Goal: Information Seeking & Learning: Compare options

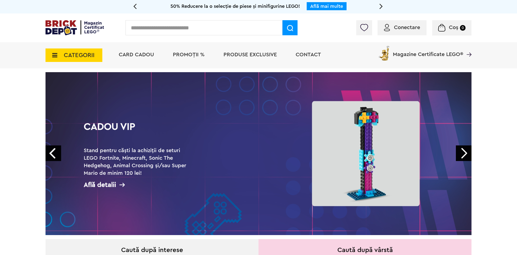
click at [68, 53] on span "CATEGORII" at bounding box center [79, 55] width 31 height 6
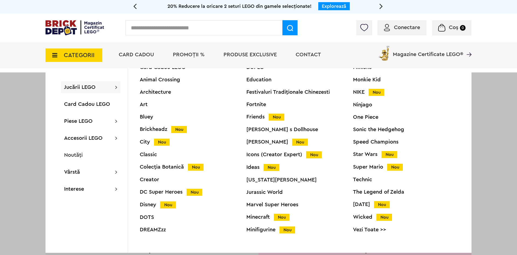
scroll to position [20, 0]
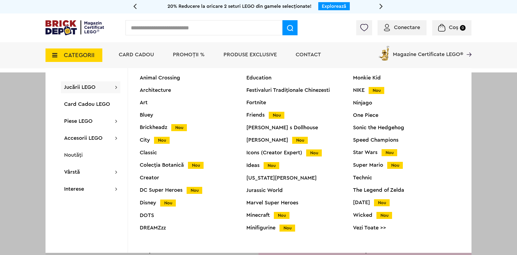
click at [157, 186] on div "Card Cadou LEGO Animal Crossing Architecture Art Bluey Brickheadz Nou City Nou …" at bounding box center [193, 150] width 107 height 175
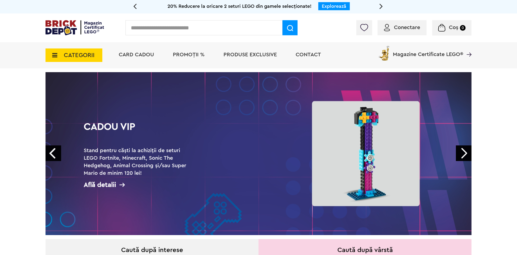
click at [63, 57] on span "CATEGORII" at bounding box center [73, 54] width 57 height 13
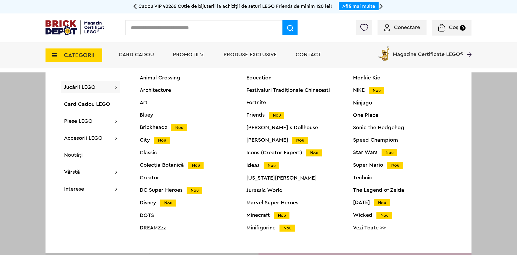
click at [170, 192] on div "DC Super Heroes Nou" at bounding box center [193, 190] width 107 height 6
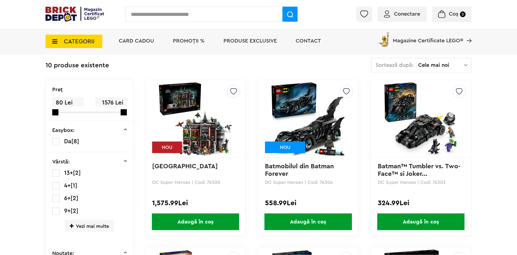
scroll to position [110, 0]
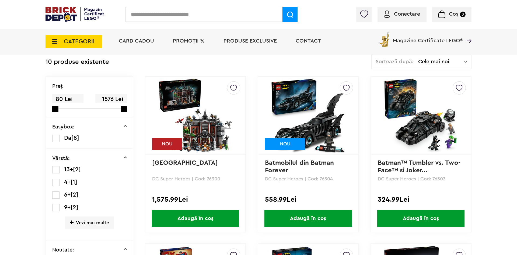
click at [316, 162] on link "Batmobilul din Batman Forever" at bounding box center [300, 167] width 71 height 14
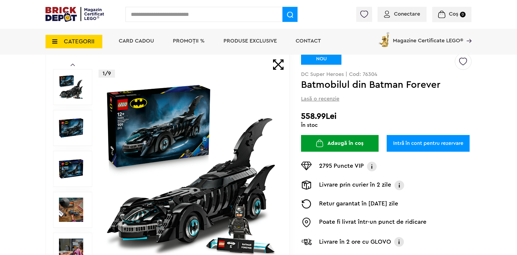
scroll to position [55, 0]
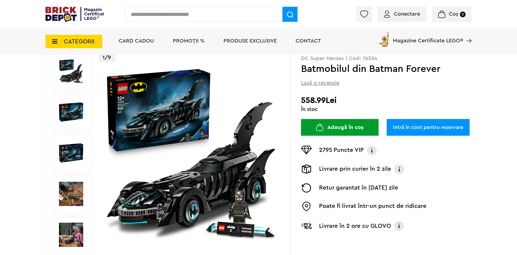
click at [70, 197] on img at bounding box center [71, 194] width 24 height 24
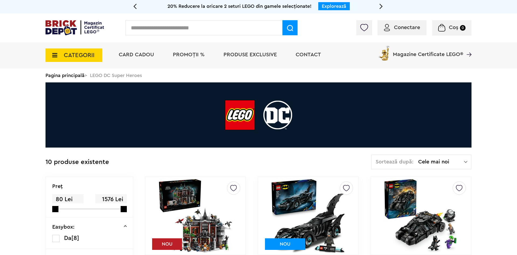
click at [79, 48] on div "CATEGORII Jucării LEGO Card Cadou LEGO Animal Crossing Architecture Art Bluey B…" at bounding box center [73, 52] width 57 height 20
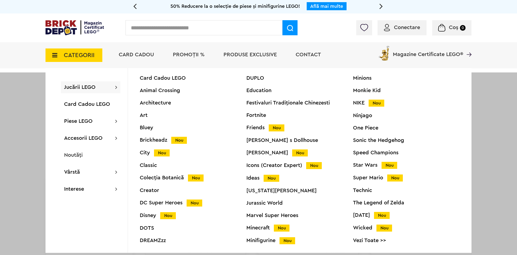
scroll to position [20, 0]
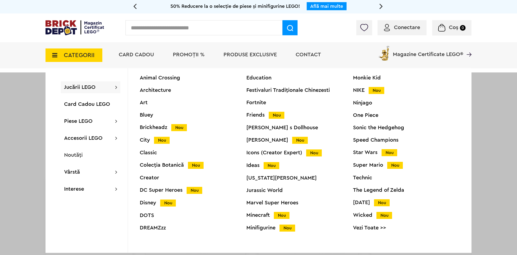
click at [272, 153] on div "Icons (Creator Expert) Nou" at bounding box center [299, 153] width 107 height 6
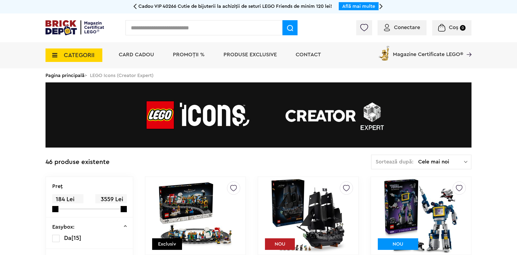
click at [75, 56] on span "CATEGORII" at bounding box center [79, 55] width 31 height 6
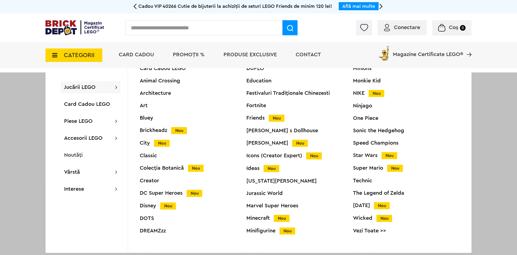
scroll to position [20, 0]
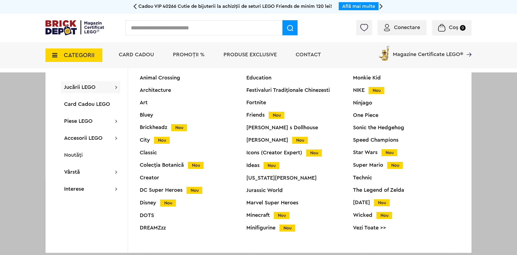
click at [251, 167] on div "Ideas Nou" at bounding box center [299, 166] width 107 height 6
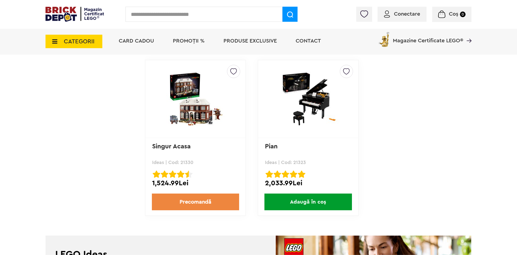
scroll to position [1497, 0]
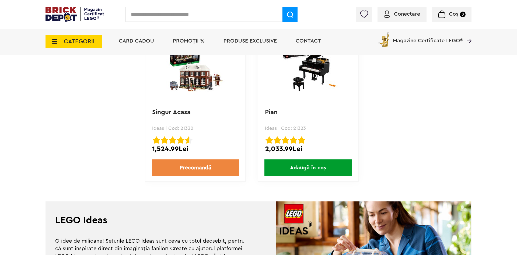
click at [59, 46] on span "CATEGORII" at bounding box center [73, 41] width 57 height 13
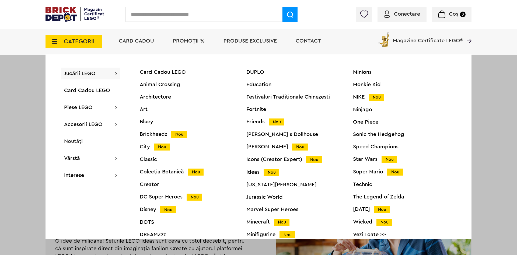
click at [151, 157] on div "Classic" at bounding box center [193, 159] width 107 height 5
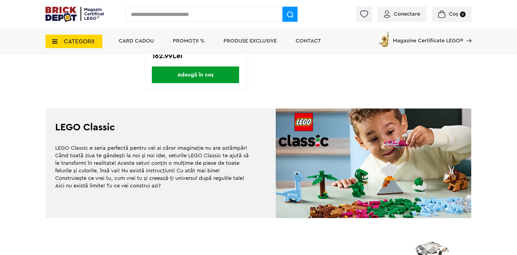
scroll to position [1317, 0]
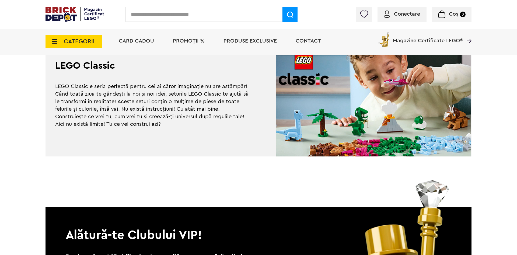
click at [86, 37] on span "CATEGORII" at bounding box center [73, 41] width 57 height 13
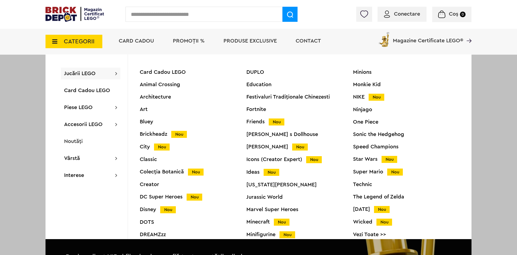
click at [146, 145] on div "City Nou" at bounding box center [193, 147] width 107 height 6
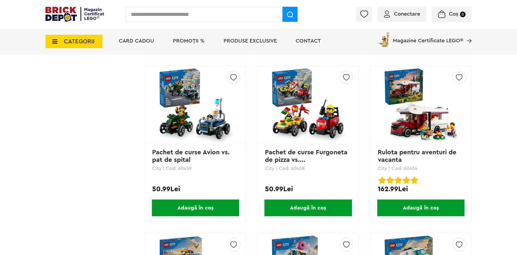
scroll to position [1482, 0]
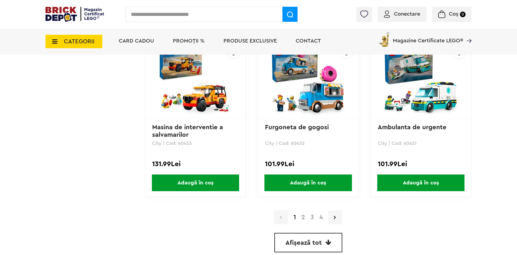
click at [302, 240] on span "Afișează tot" at bounding box center [303, 242] width 36 height 6
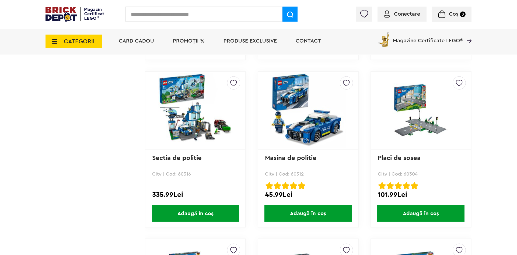
scroll to position [4652, 0]
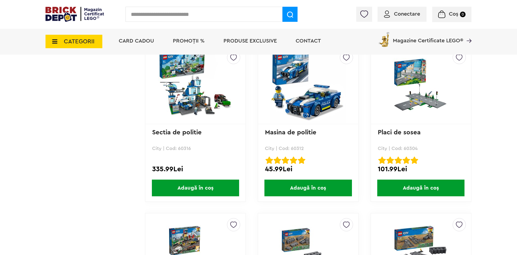
click at [290, 131] on link "Masina de politie" at bounding box center [290, 132] width 51 height 6
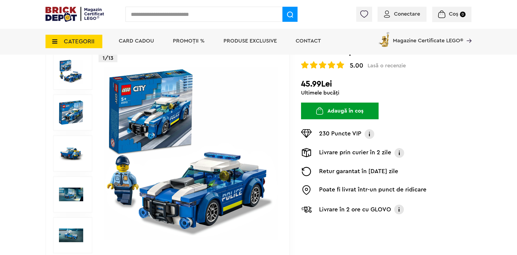
scroll to position [55, 0]
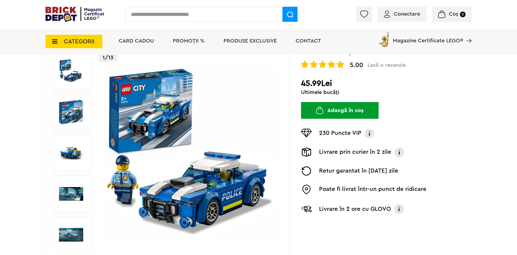
click at [76, 160] on img at bounding box center [71, 153] width 24 height 24
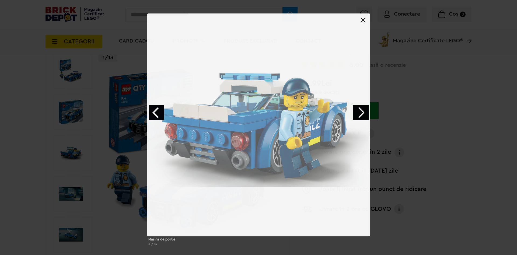
click at [68, 193] on div "Masina de politie 3 / 14" at bounding box center [258, 131] width 517 height 237
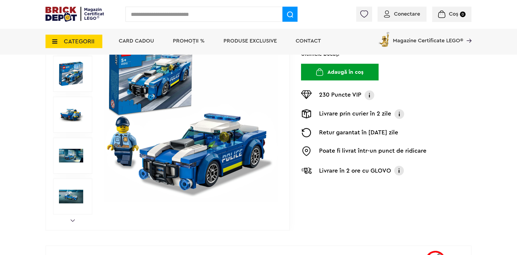
scroll to position [110, 0]
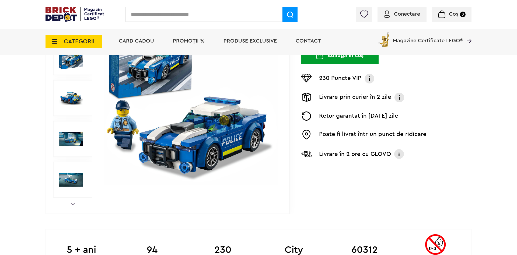
click at [75, 204] on div "Prev Next 1/13" at bounding box center [167, 98] width 244 height 232
click at [73, 204] on link "Next" at bounding box center [72, 204] width 4 height 2
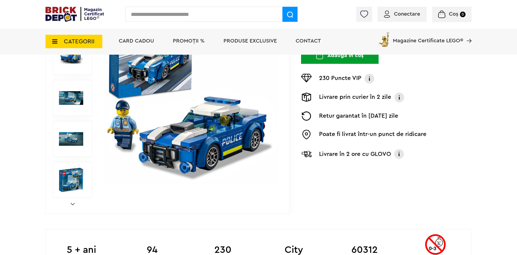
click at [72, 202] on div "Prev Next 1/13" at bounding box center [167, 98] width 244 height 232
click at [70, 181] on img at bounding box center [71, 180] width 24 height 24
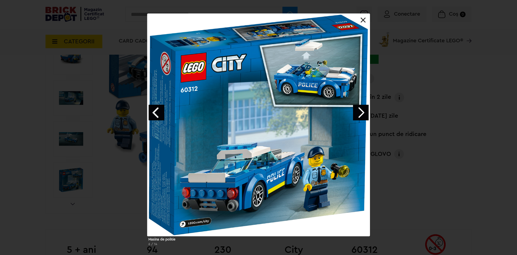
click at [32, 129] on div "Masina de politie 6 / 14" at bounding box center [258, 131] width 517 height 237
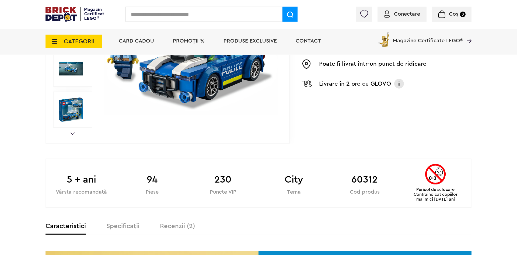
scroll to position [192, 0]
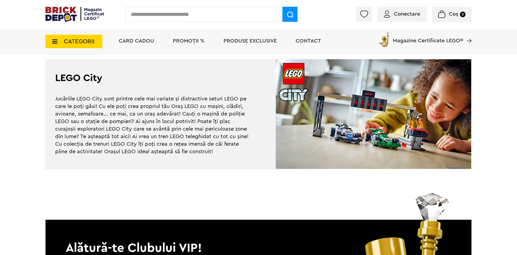
scroll to position [4899, 0]
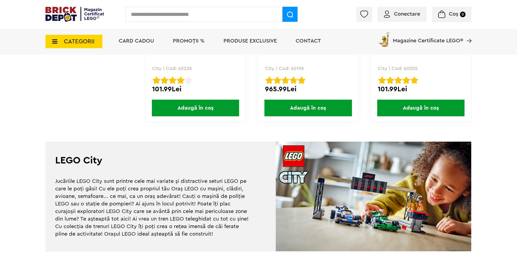
click at [70, 42] on span "CATEGORII" at bounding box center [79, 41] width 31 height 6
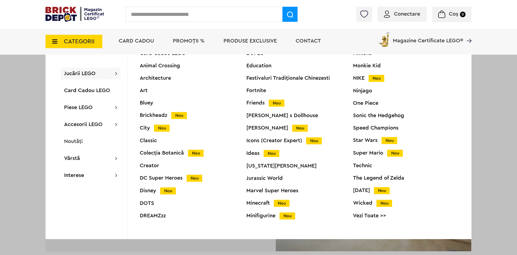
scroll to position [20, 0]
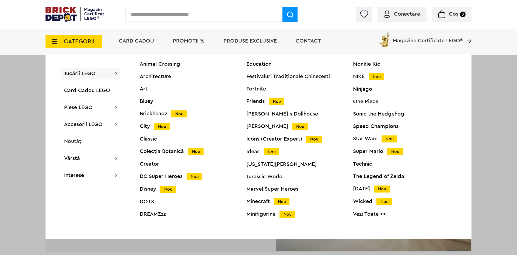
click at [262, 202] on div "Minecraft Nou" at bounding box center [299, 202] width 107 height 6
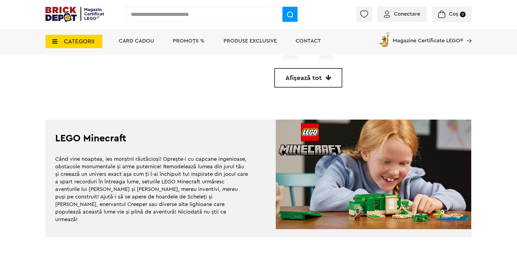
scroll to position [1537, 0]
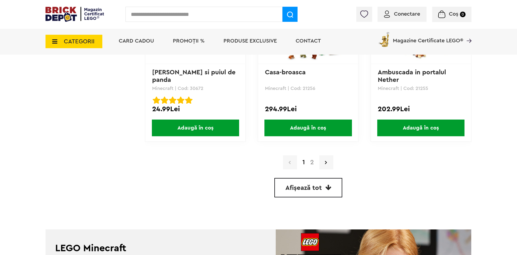
click at [309, 186] on span "Afișează tot" at bounding box center [303, 188] width 36 height 6
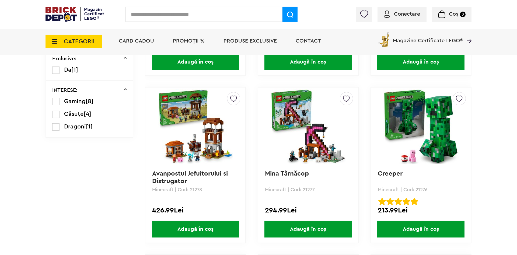
scroll to position [245, 0]
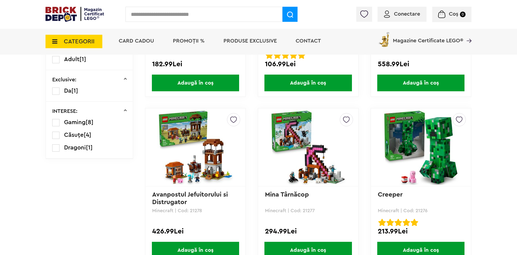
click at [384, 190] on div "Creează o listă nouă Creeper Minecraft | Cod: 21276 Creeper Rated 5.00 2 213.99…" at bounding box center [420, 186] width 101 height 156
click at [388, 193] on link "Creeper" at bounding box center [389, 194] width 25 height 6
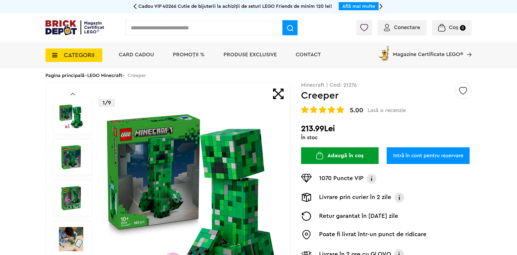
scroll to position [55, 0]
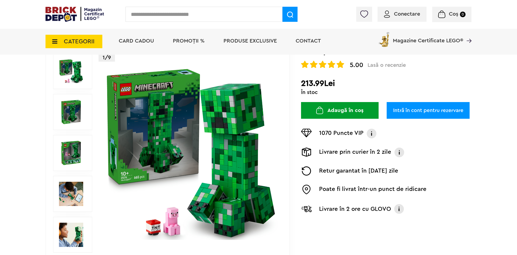
click at [73, 201] on img at bounding box center [71, 194] width 24 height 24
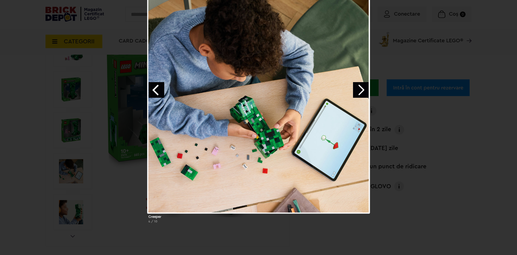
scroll to position [82, 0]
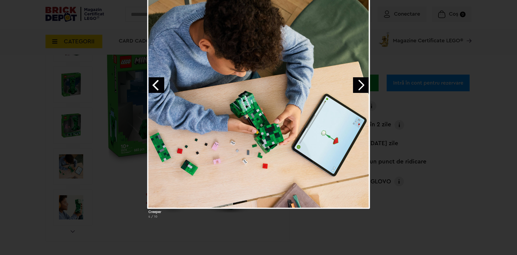
click at [72, 205] on div "Creeper 4 / 10" at bounding box center [258, 104] width 517 height 237
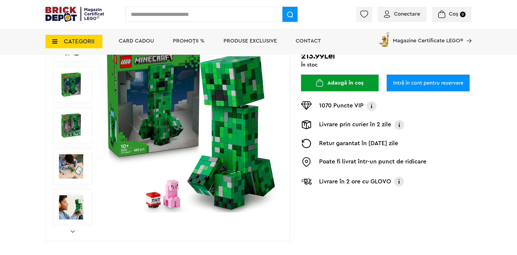
click at [70, 210] on img at bounding box center [71, 207] width 24 height 24
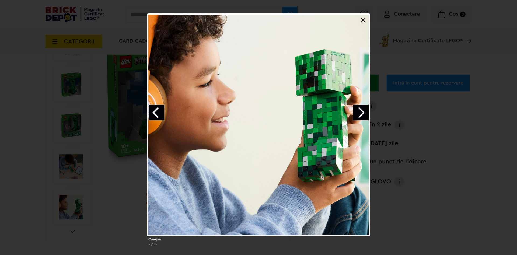
click at [43, 193] on div "Creeper 5 / 10" at bounding box center [258, 131] width 517 height 237
